Goal: Register for event/course

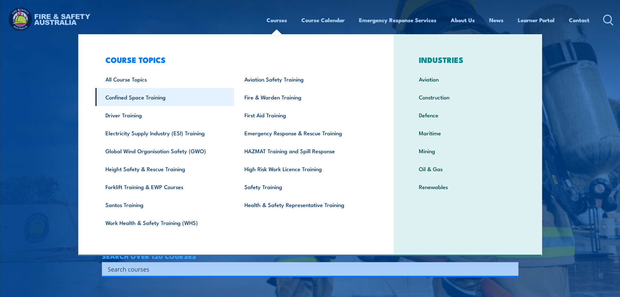
click at [163, 101] on link "Confined Space Training" at bounding box center [164, 97] width 139 height 18
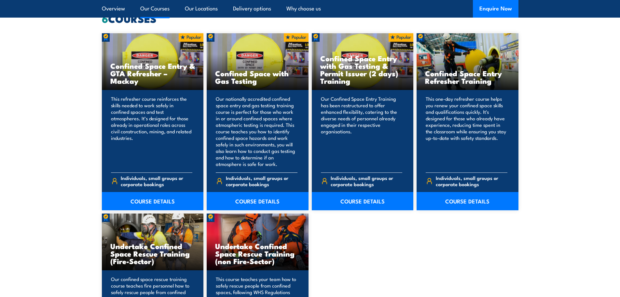
scroll to position [521, 0]
click at [244, 200] on link "COURSE DETAILS" at bounding box center [258, 200] width 102 height 18
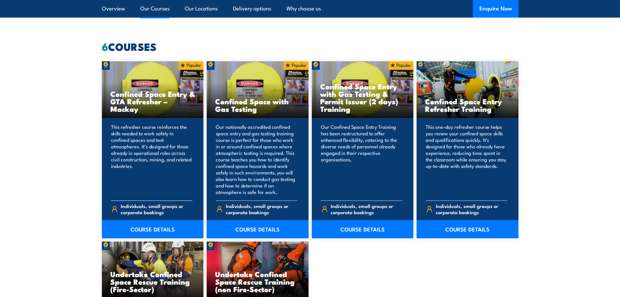
scroll to position [488, 0]
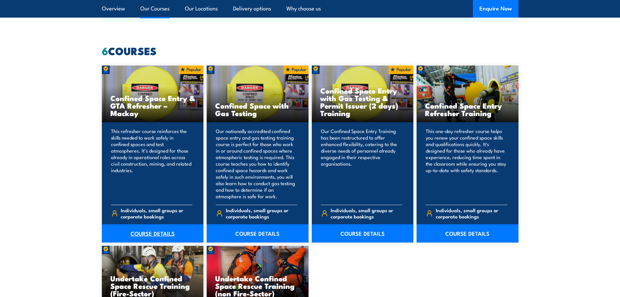
click at [146, 230] on link "COURSE DETAILS" at bounding box center [153, 233] width 102 height 18
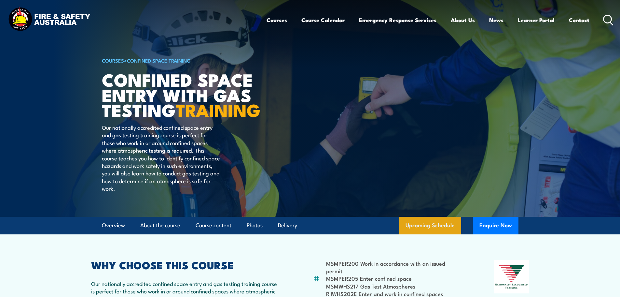
click at [438, 234] on link "Upcoming Schedule" at bounding box center [430, 225] width 62 height 18
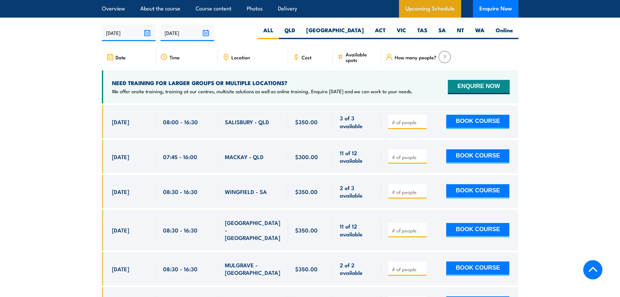
scroll to position [1203, 0]
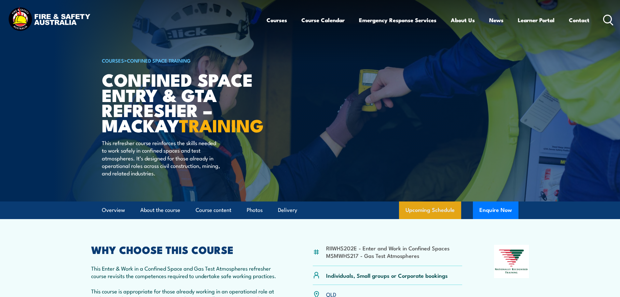
click at [419, 219] on link "Upcoming Schedule" at bounding box center [430, 210] width 62 height 18
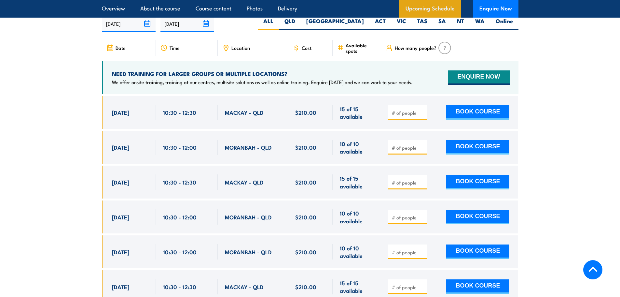
scroll to position [1058, 0]
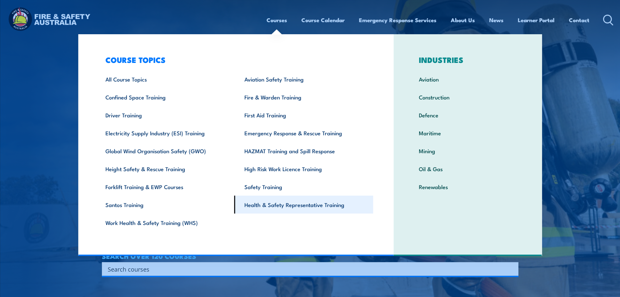
click at [264, 200] on link "Health & Safety Representative Training" at bounding box center [303, 204] width 139 height 18
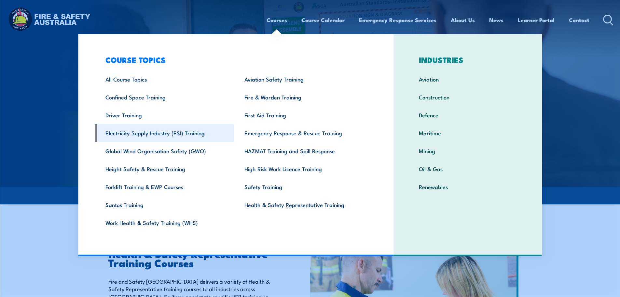
click at [169, 138] on link "Electricity Supply Industry (ESI) Training" at bounding box center [164, 133] width 139 height 18
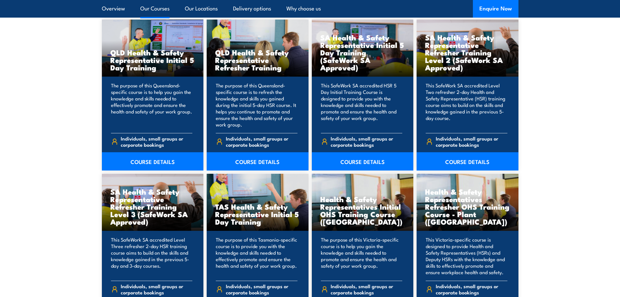
scroll to position [846, 0]
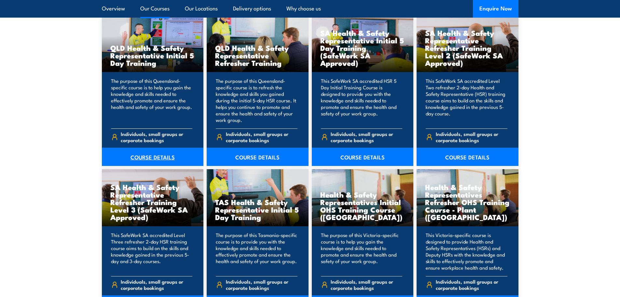
click at [163, 161] on link "COURSE DETAILS" at bounding box center [153, 156] width 102 height 18
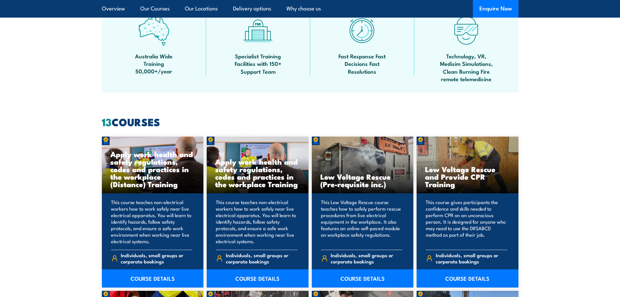
scroll to position [456, 0]
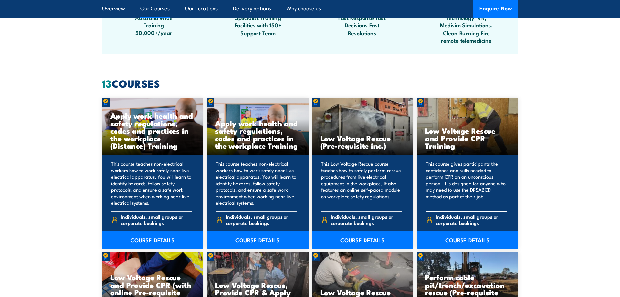
click at [469, 240] on link "COURSE DETAILS" at bounding box center [468, 239] width 102 height 18
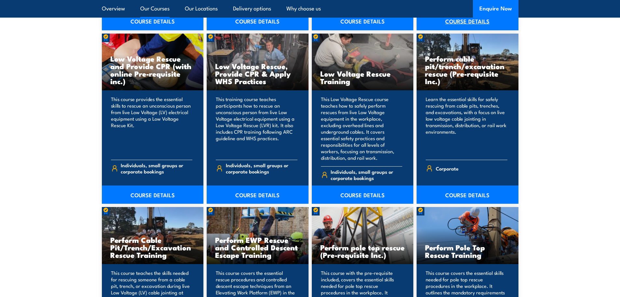
scroll to position [684, 0]
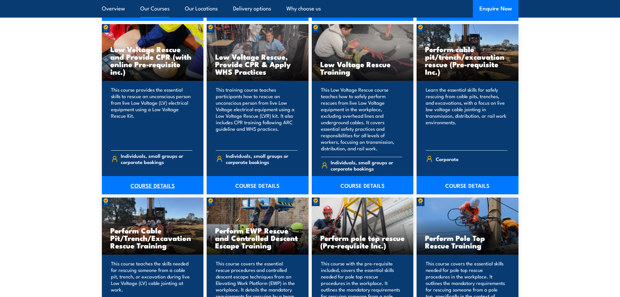
drag, startPoint x: 156, startPoint y: 178, endPoint x: 180, endPoint y: 173, distance: 24.1
click at [156, 178] on link "COURSE DETAILS" at bounding box center [153, 185] width 102 height 18
click at [238, 178] on link "COURSE DETAILS" at bounding box center [258, 185] width 102 height 18
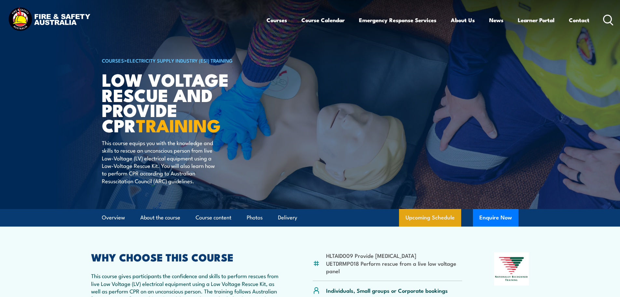
click at [423, 213] on link "Upcoming Schedule" at bounding box center [430, 218] width 62 height 18
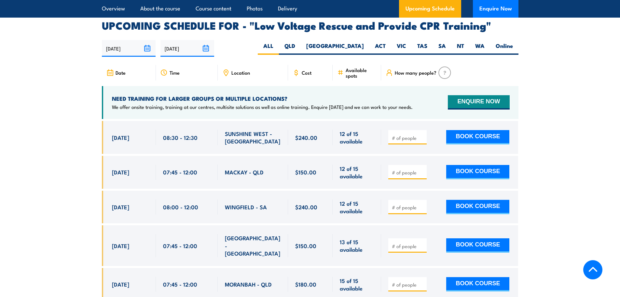
scroll to position [1128, 0]
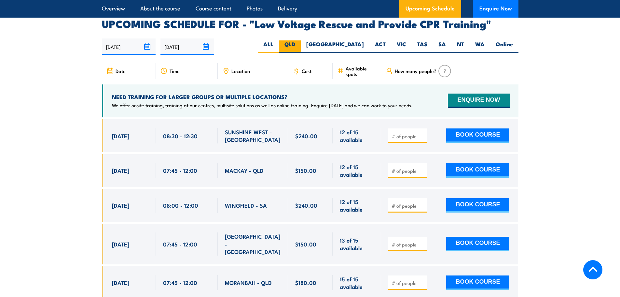
click at [301, 40] on label "QLD" at bounding box center [290, 46] width 22 height 13
click at [300, 40] on input "QLD" at bounding box center [297, 42] width 4 height 4
radio input "true"
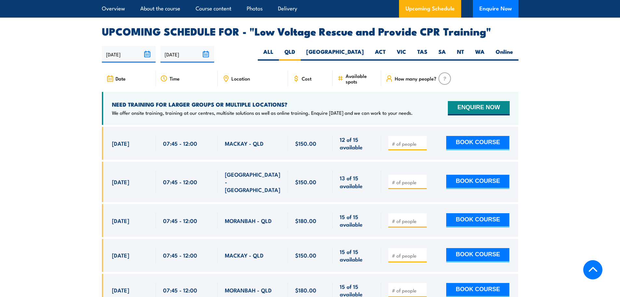
scroll to position [1128, 0]
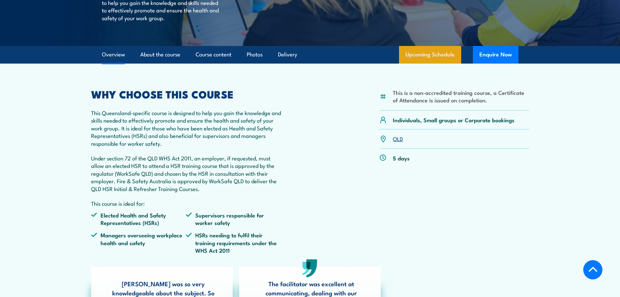
click at [407, 54] on link "Upcoming Schedule" at bounding box center [430, 55] width 62 height 18
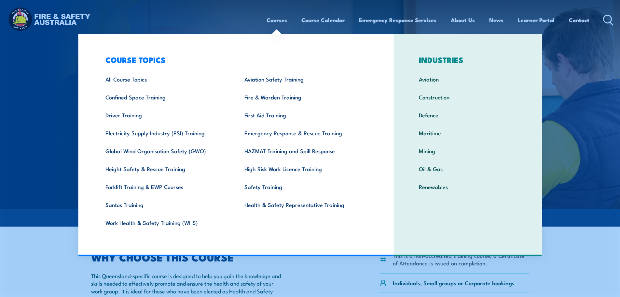
click at [274, 15] on link "Courses" at bounding box center [277, 19] width 21 height 17
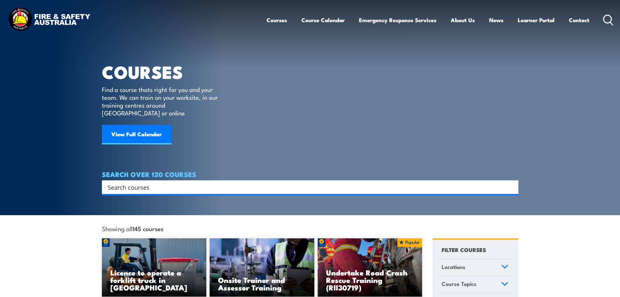
click at [253, 182] on input "Search input" at bounding box center [306, 187] width 397 height 10
type input "santos"
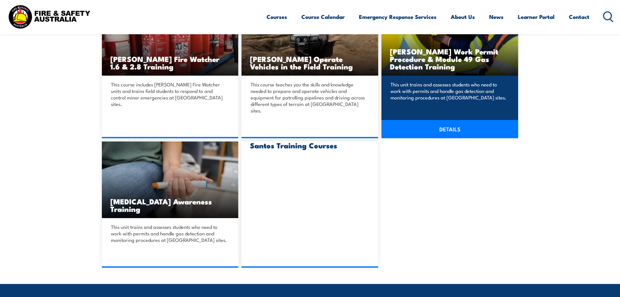
scroll to position [228, 0]
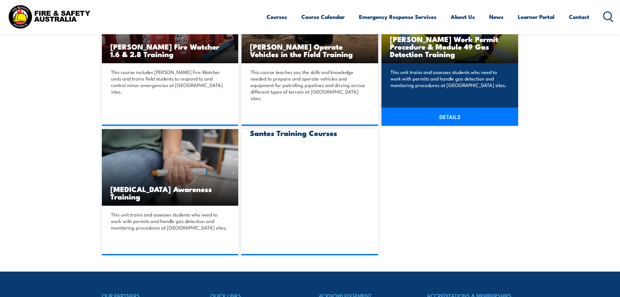
click at [458, 113] on link "DETAILS" at bounding box center [450, 116] width 137 height 18
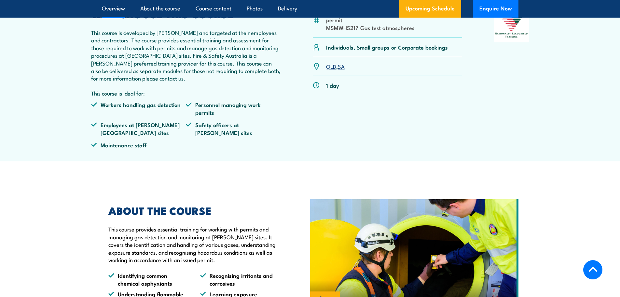
scroll to position [260, 0]
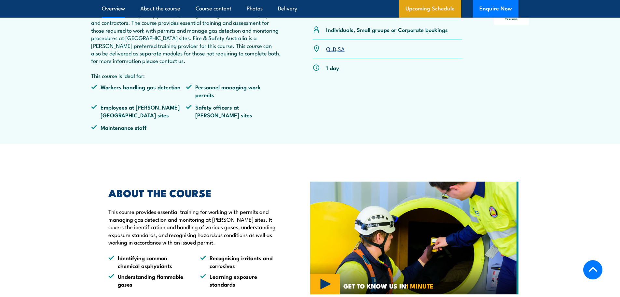
click at [426, 11] on link "Upcoming Schedule" at bounding box center [430, 9] width 62 height 18
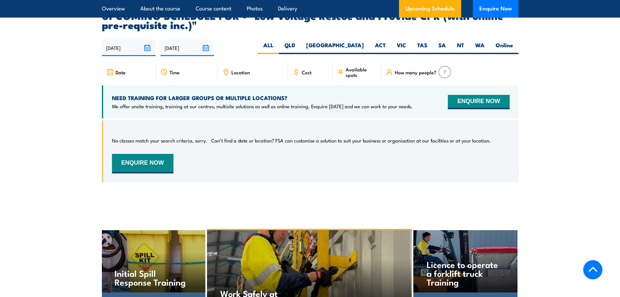
scroll to position [951, 0]
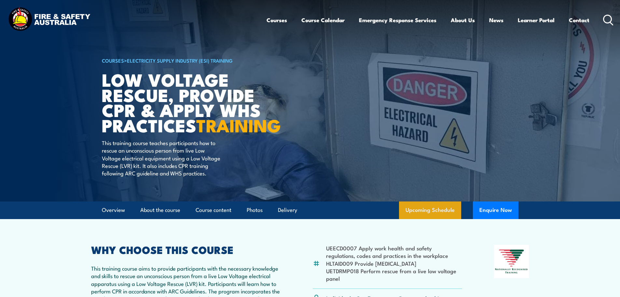
click at [424, 217] on link "Upcoming Schedule" at bounding box center [430, 210] width 62 height 18
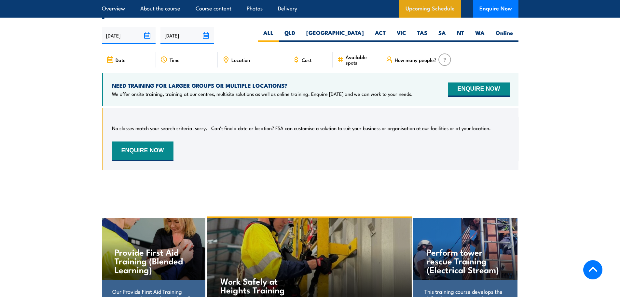
scroll to position [1162, 0]
